Goal: Complete application form

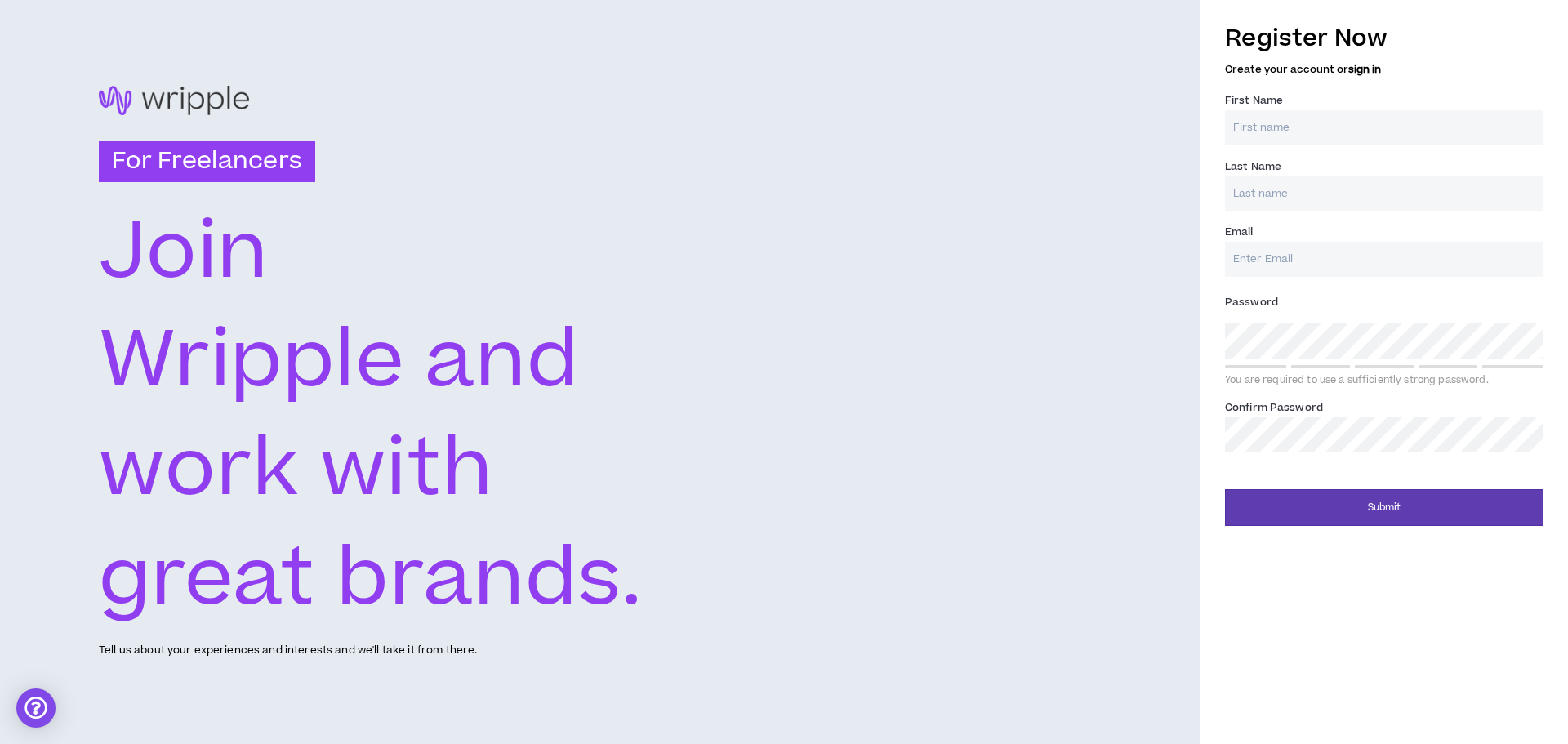
click at [1281, 138] on input "First Name *" at bounding box center [1384, 128] width 318 height 35
type input "[PERSON_NAME]"
type input "[EMAIL_ADDRESS][DOMAIN_NAME]"
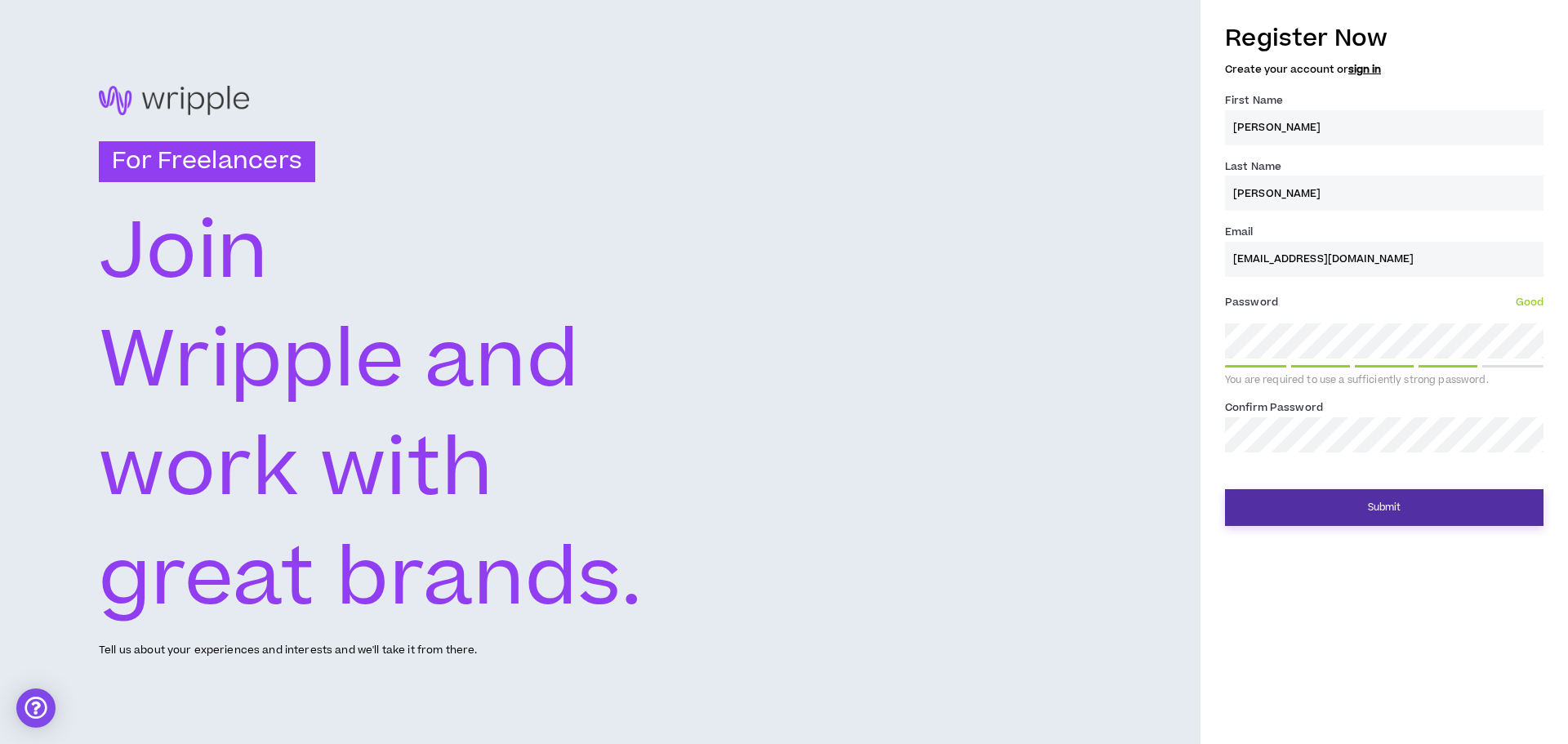
click at [1371, 508] on button "Submit" at bounding box center [1384, 507] width 318 height 37
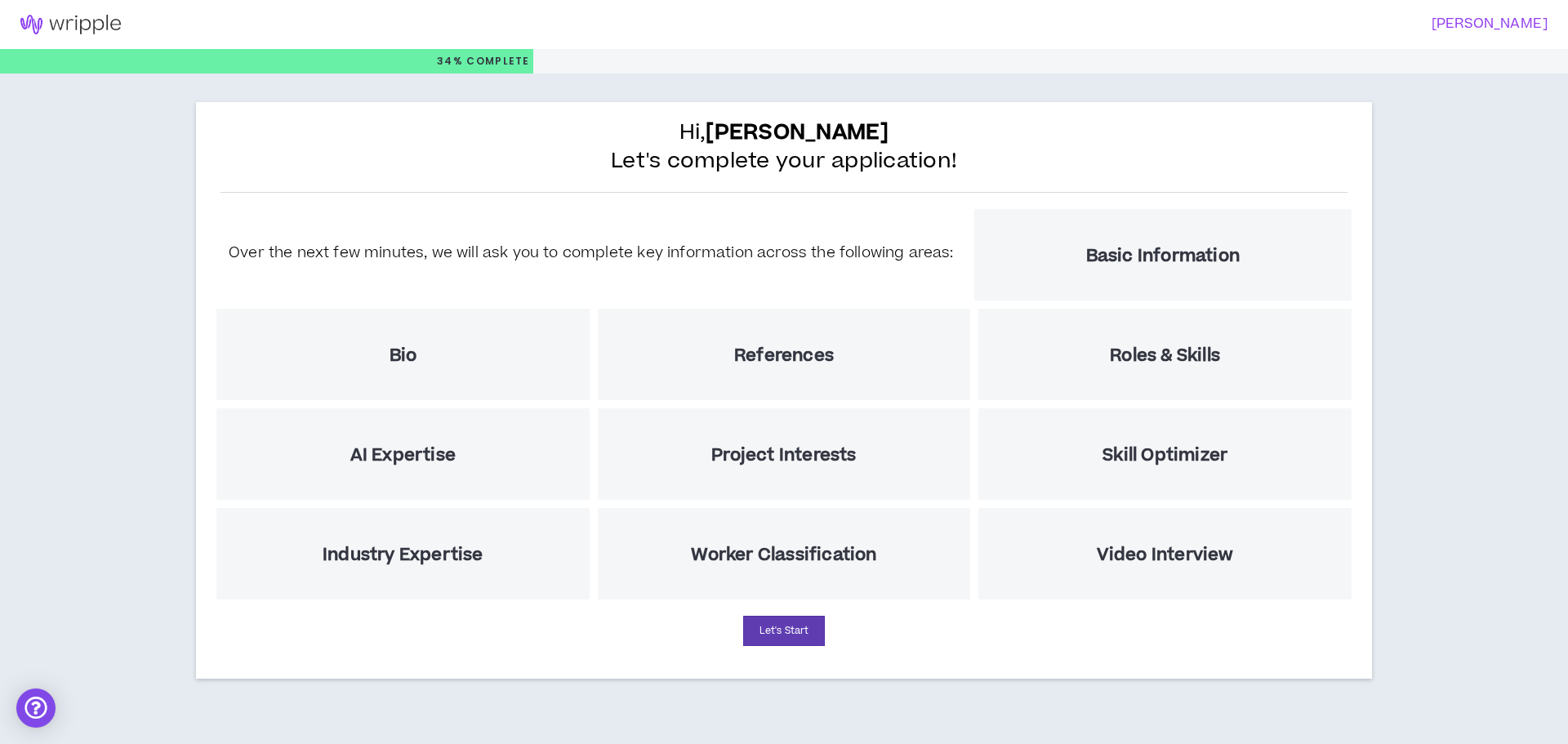
click at [1116, 253] on h5 "Basic Information" at bounding box center [1163, 256] width 154 height 20
click at [784, 633] on button "Let's Start" at bounding box center [784, 631] width 82 height 30
select select "US"
